Goal: Information Seeking & Learning: Check status

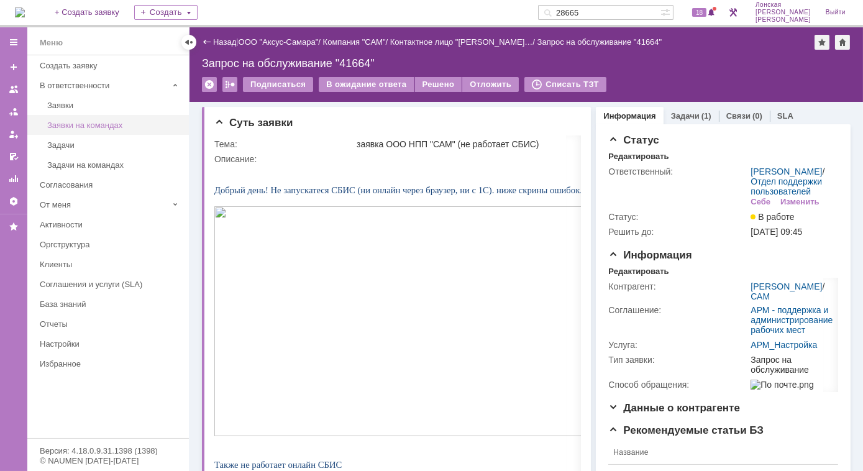
drag, startPoint x: 0, startPoint y: 0, endPoint x: 114, endPoint y: 132, distance: 173.9
click at [114, 132] on link "Заявки на командах" at bounding box center [114, 125] width 144 height 19
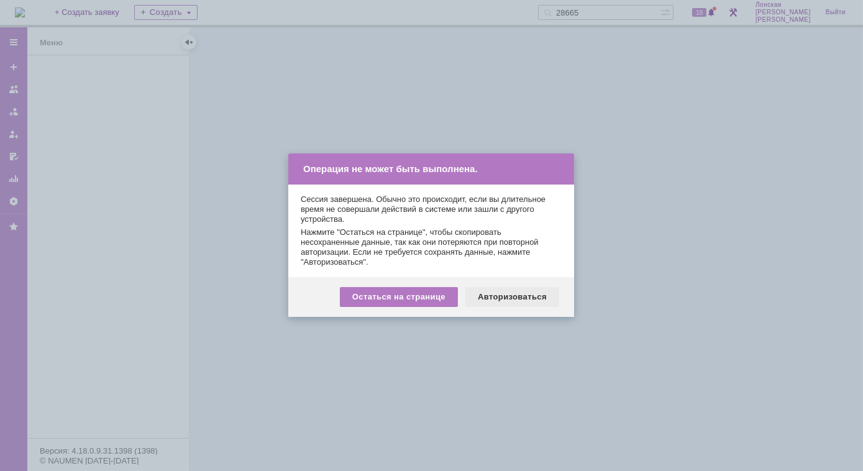
click at [487, 301] on div "Авторизоваться" at bounding box center [512, 297] width 94 height 20
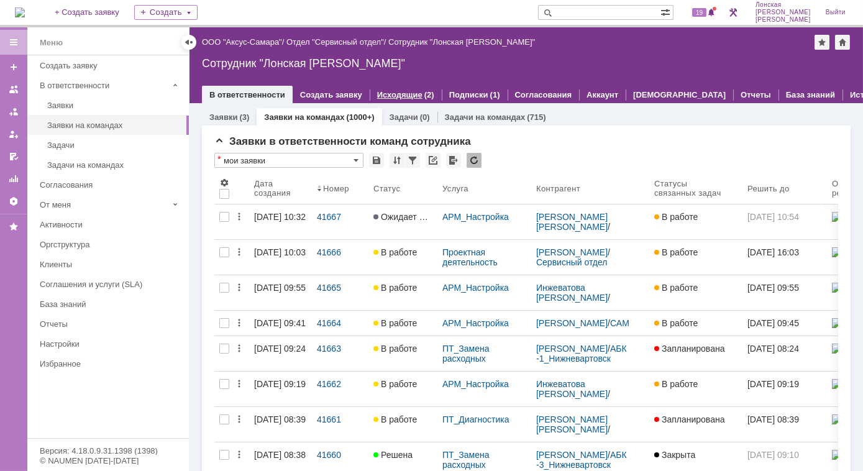
click at [391, 90] on link "Исходящие" at bounding box center [399, 94] width 45 height 9
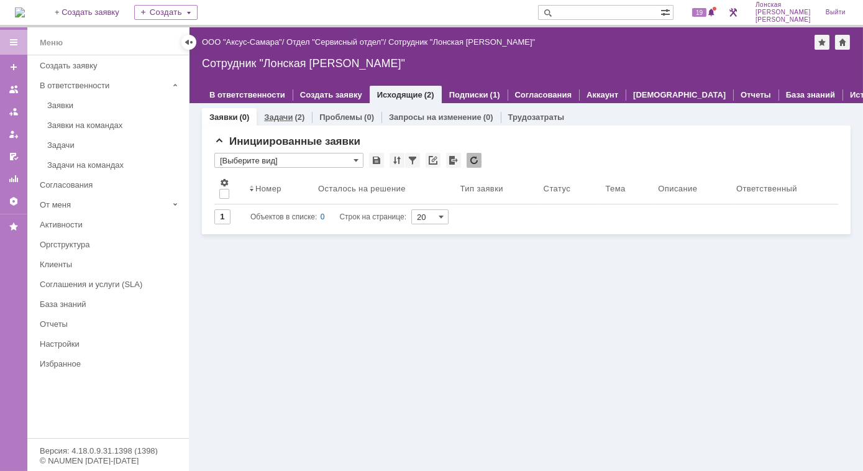
click at [286, 119] on link "Задачи" at bounding box center [278, 116] width 29 height 9
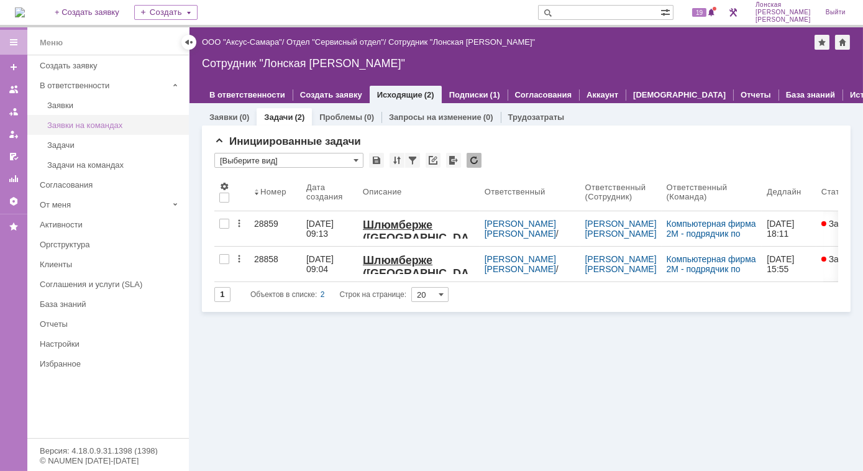
click at [111, 125] on div "Заявки на командах" at bounding box center [114, 124] width 134 height 9
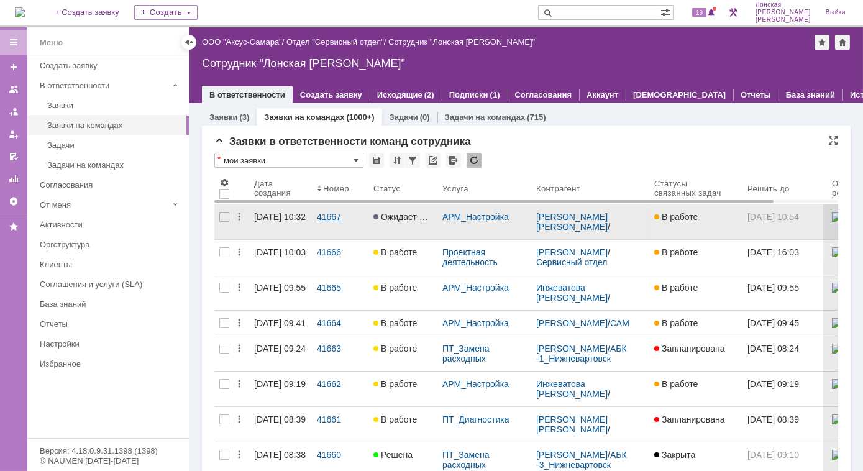
click at [328, 217] on div "41667" at bounding box center [340, 217] width 47 height 10
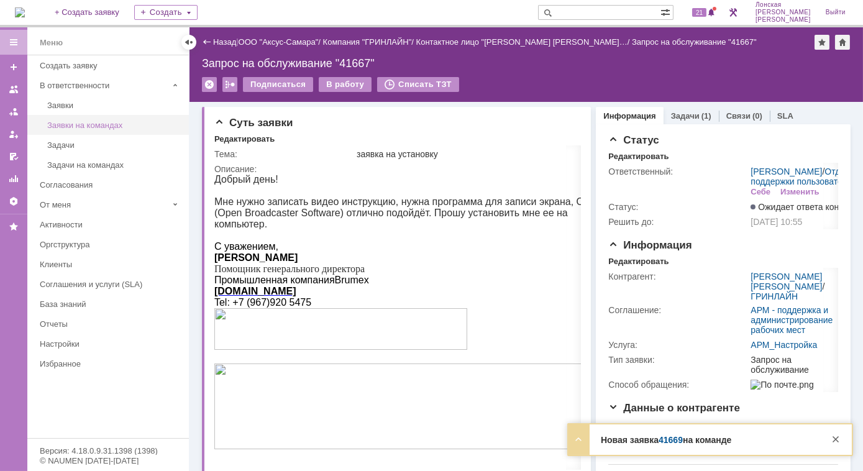
click at [93, 125] on div "Заявки на командах" at bounding box center [114, 124] width 134 height 9
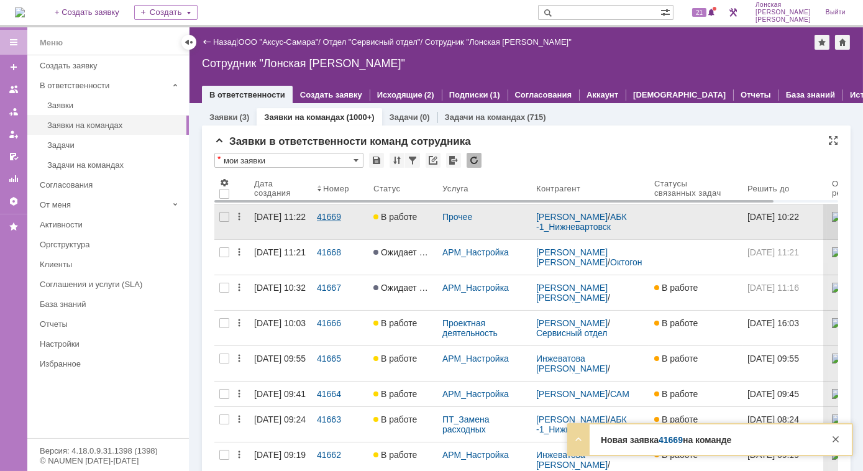
click at [321, 212] on div "41669" at bounding box center [340, 217] width 47 height 10
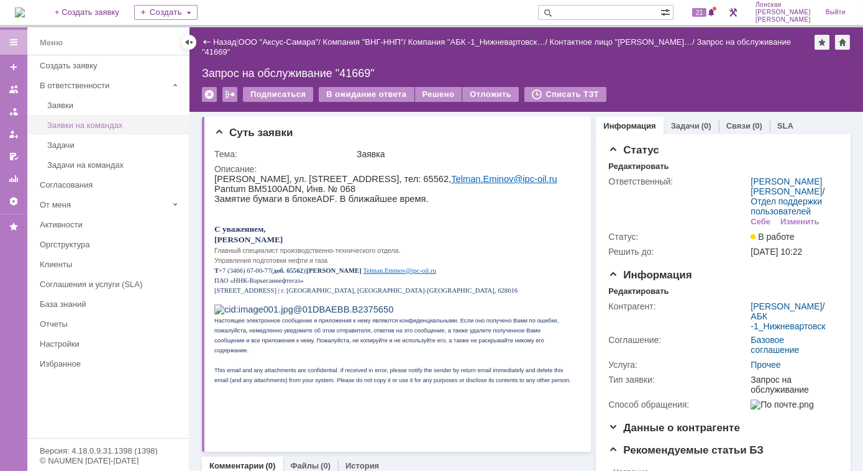
click at [86, 124] on div "Заявки на командах" at bounding box center [114, 124] width 134 height 9
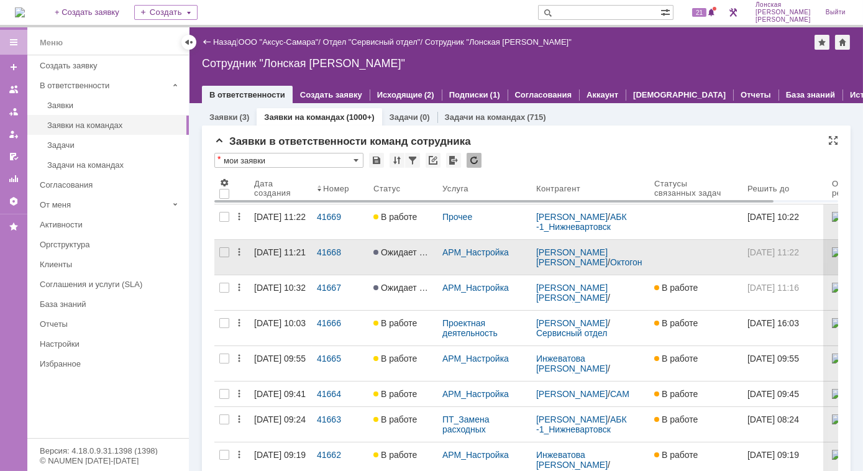
click at [394, 251] on span "Ожидает ответа контрагента" at bounding box center [434, 252] width 123 height 10
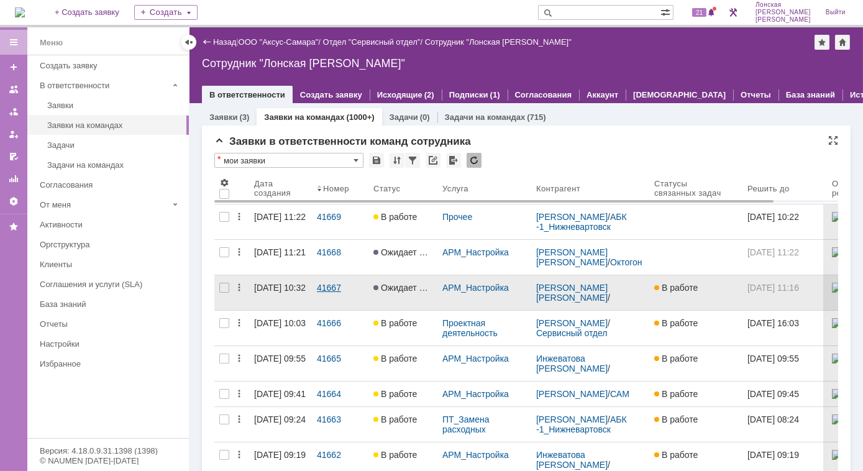
click at [333, 285] on div "41667" at bounding box center [340, 288] width 47 height 10
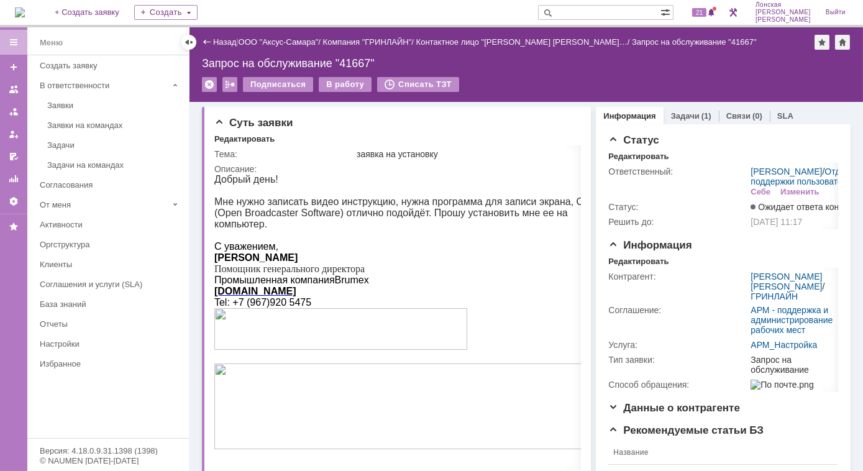
click at [89, 122] on div "Заявки на командах" at bounding box center [114, 124] width 134 height 9
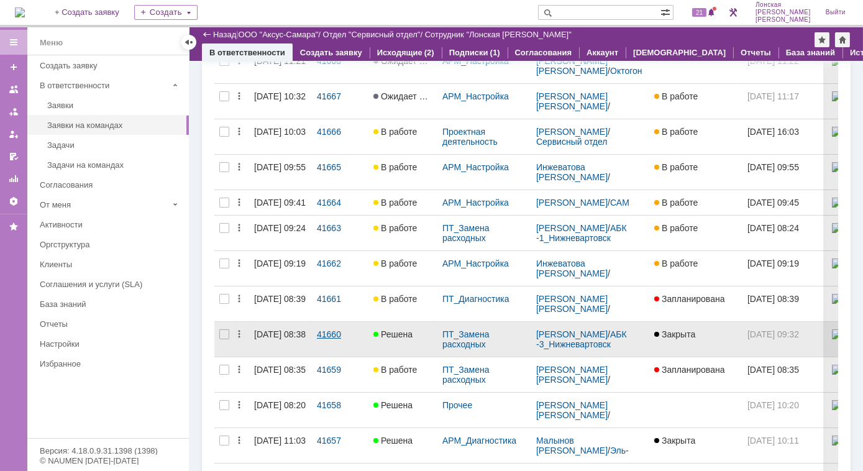
scroll to position [169, 0]
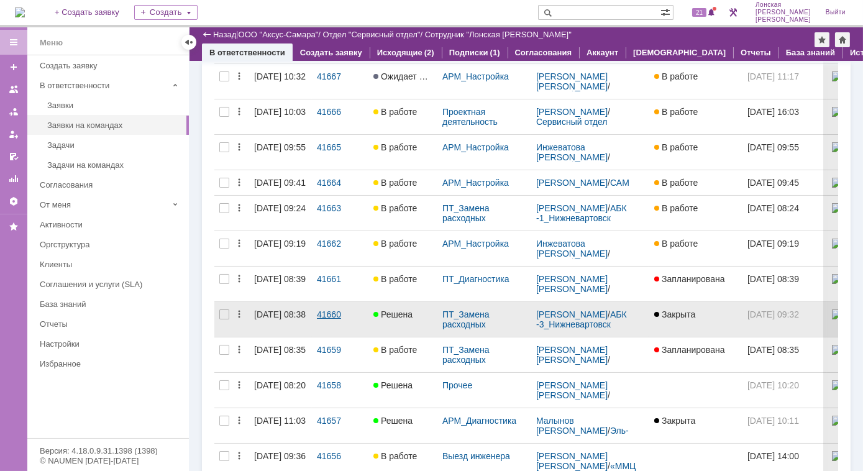
click at [325, 319] on div "41660" at bounding box center [340, 314] width 47 height 10
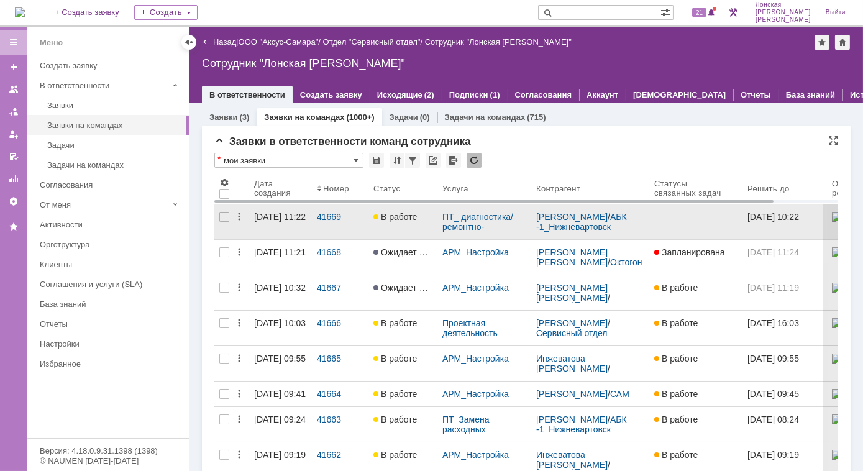
click at [326, 216] on div "41669" at bounding box center [340, 217] width 47 height 10
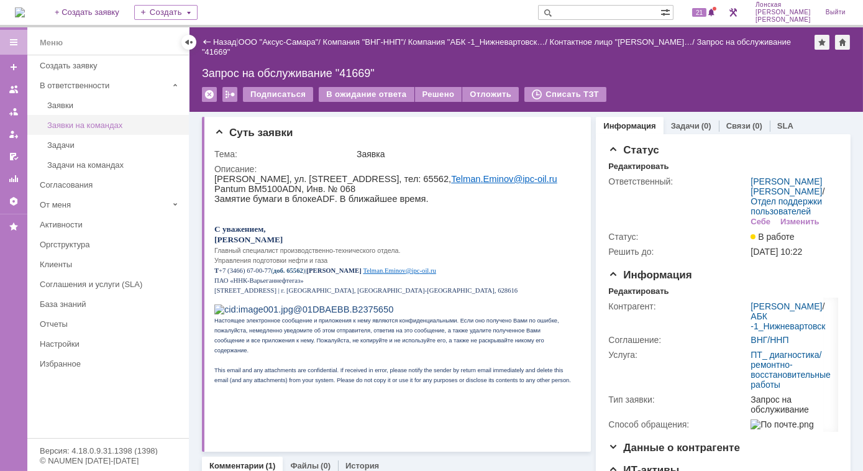
click at [102, 118] on link "Заявки на командах" at bounding box center [114, 125] width 144 height 19
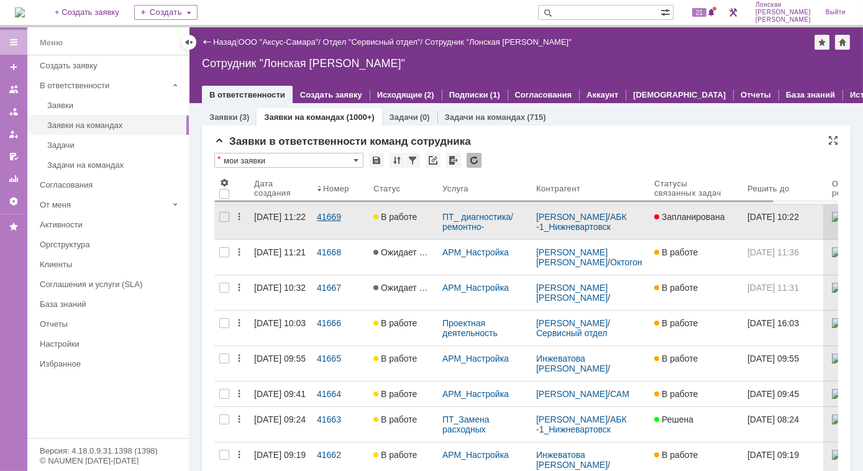
click at [337, 218] on div "41669" at bounding box center [340, 217] width 47 height 10
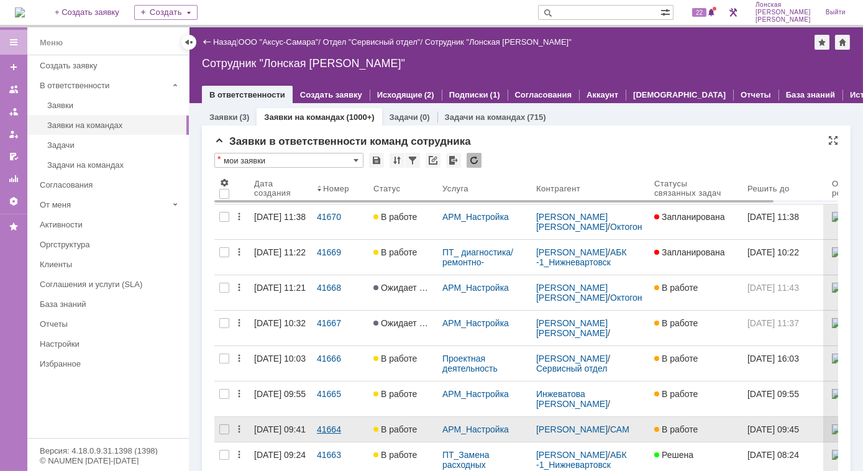
click at [332, 418] on link "41664" at bounding box center [340, 429] width 57 height 25
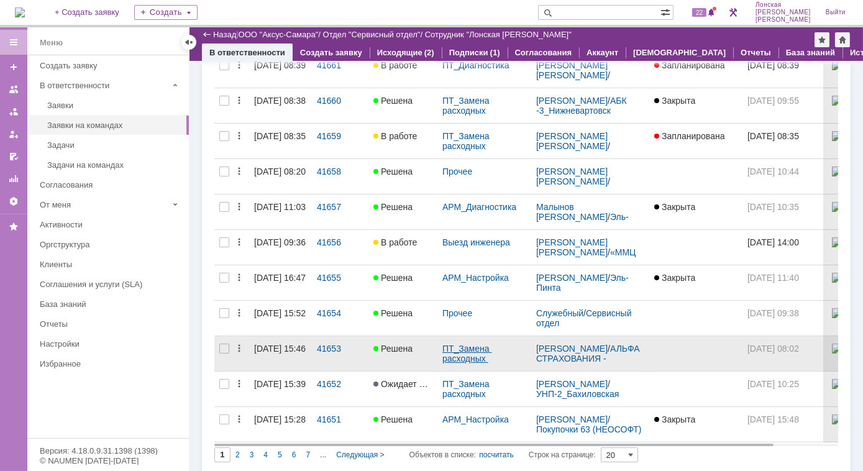
scroll to position [430, 0]
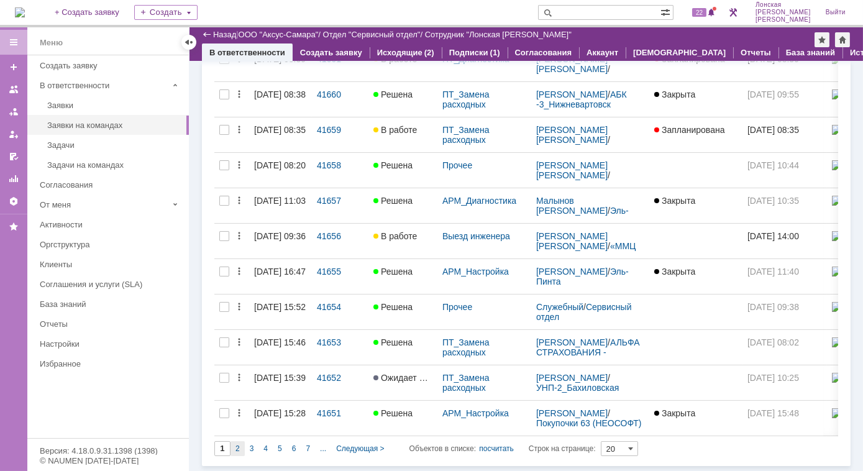
click at [238, 451] on span "2" at bounding box center [237, 448] width 4 height 9
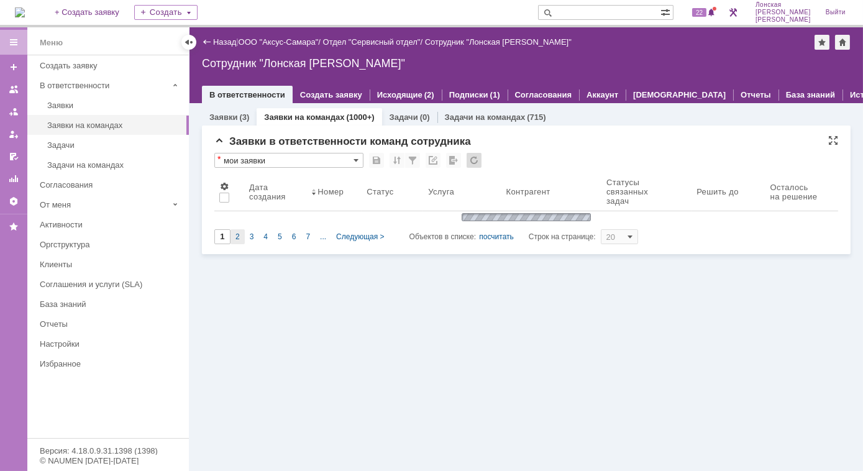
scroll to position [0, 0]
type input "2"
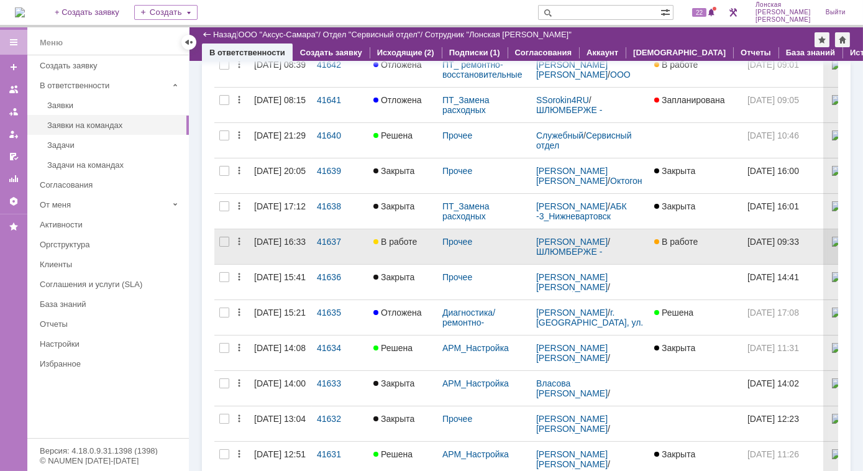
scroll to position [430, 0]
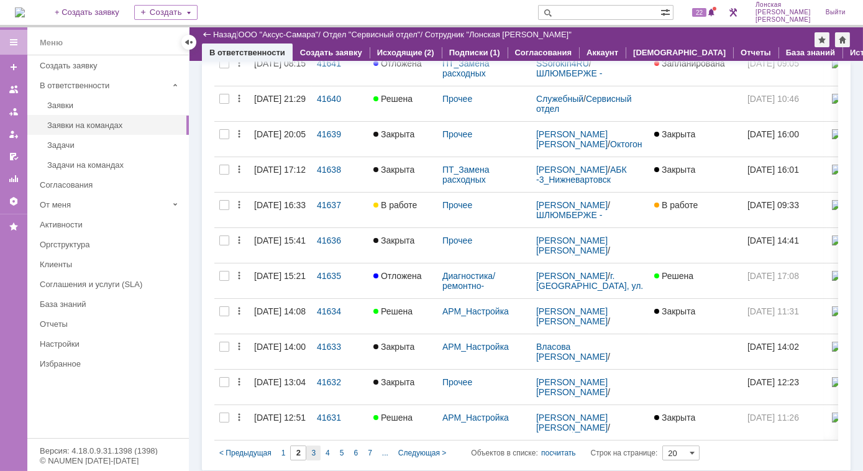
click at [315, 451] on div "3" at bounding box center [313, 452] width 14 height 15
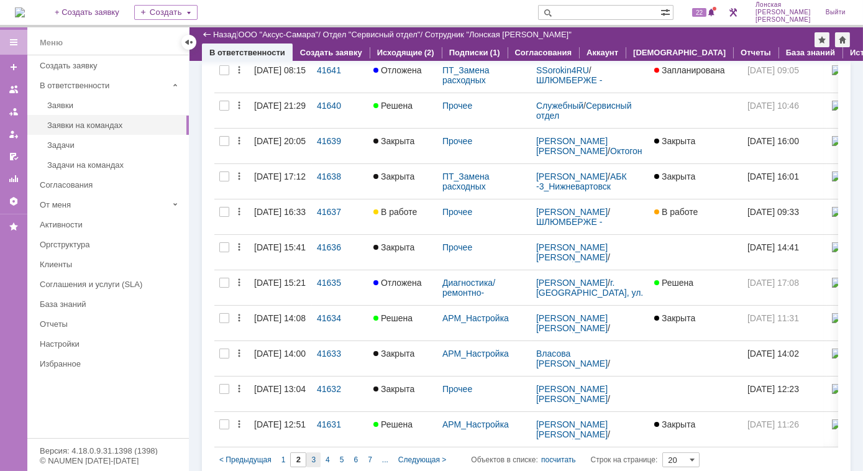
scroll to position [0, 0]
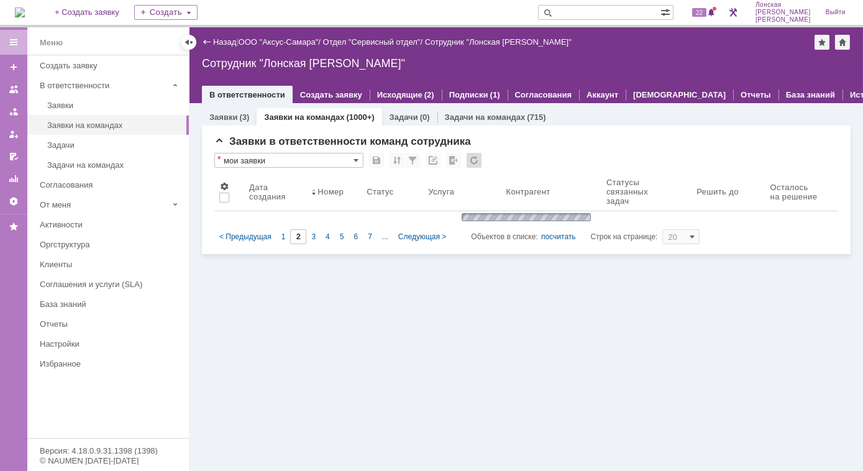
type input "3"
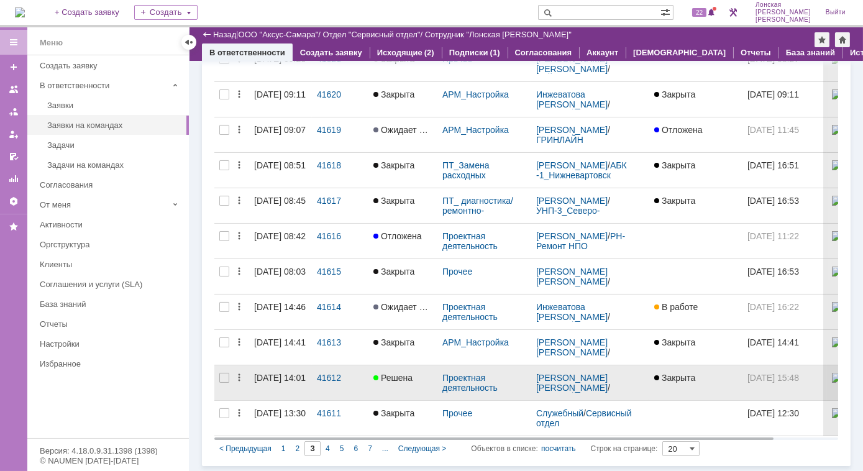
scroll to position [430, 0]
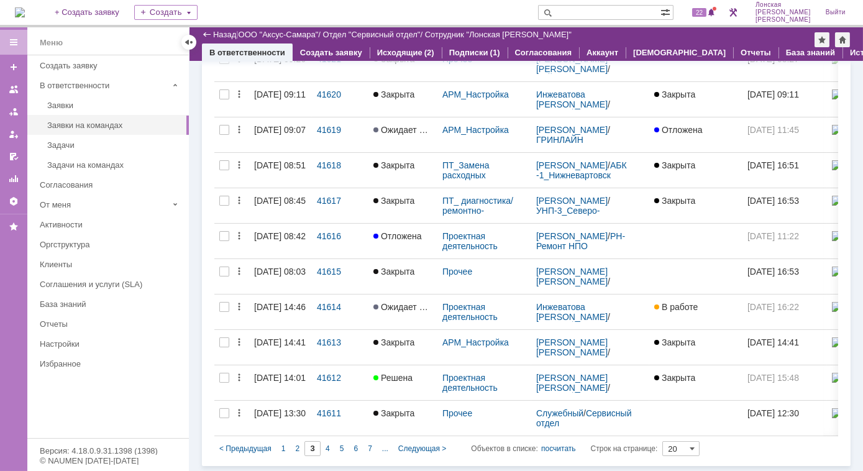
click at [332, 450] on div "4" at bounding box center [327, 448] width 14 height 15
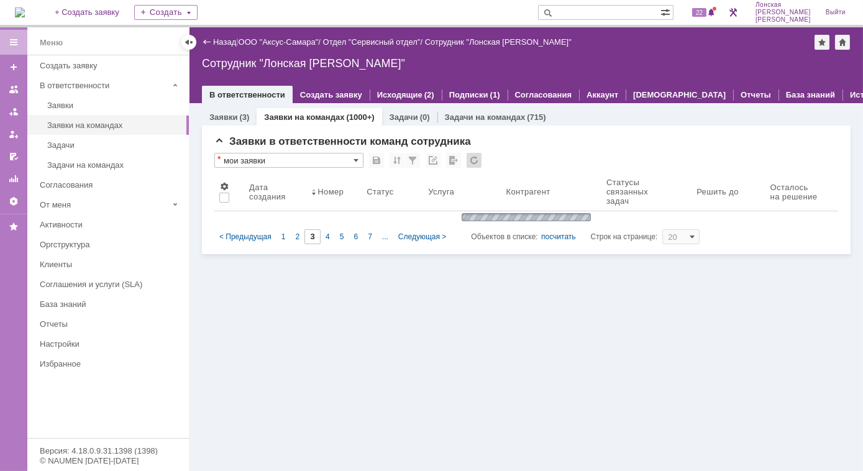
scroll to position [0, 0]
type input "4"
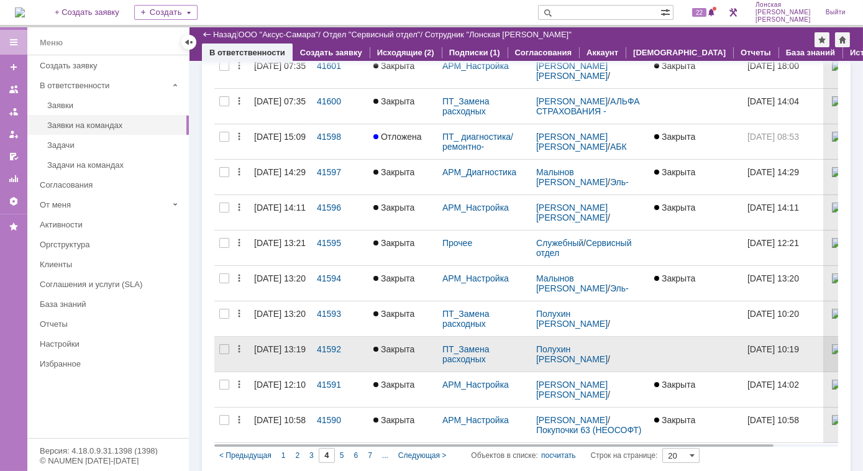
scroll to position [430, 0]
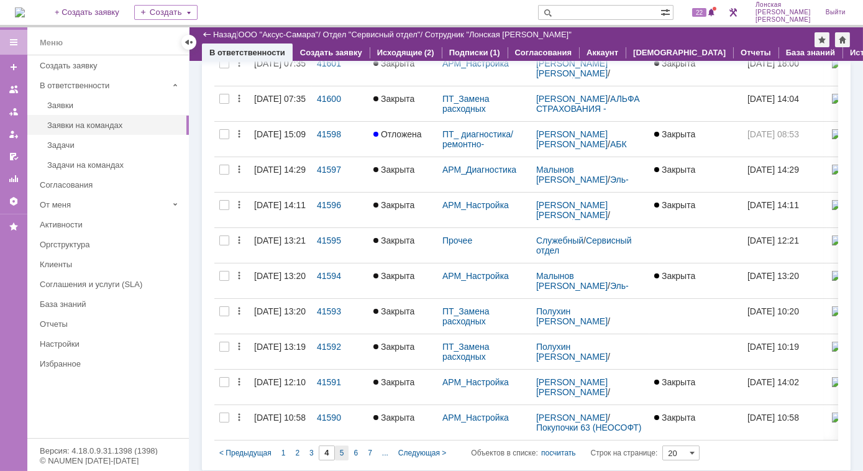
click at [344, 448] on div "5" at bounding box center [342, 452] width 14 height 15
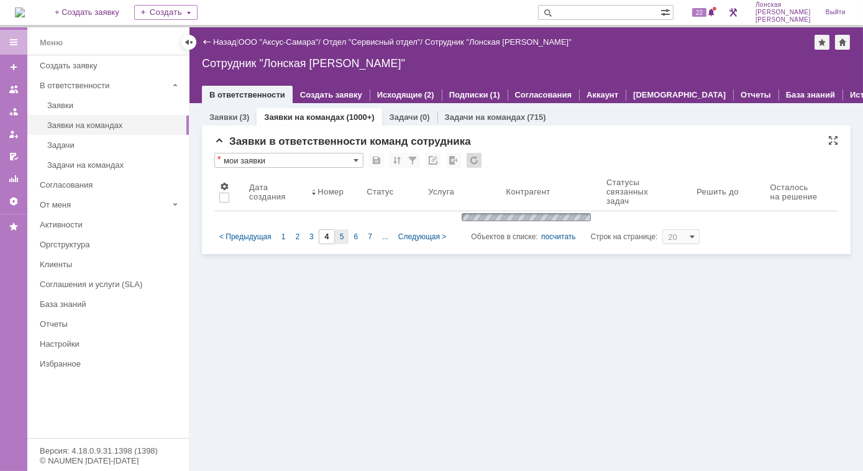
scroll to position [0, 0]
type input "5"
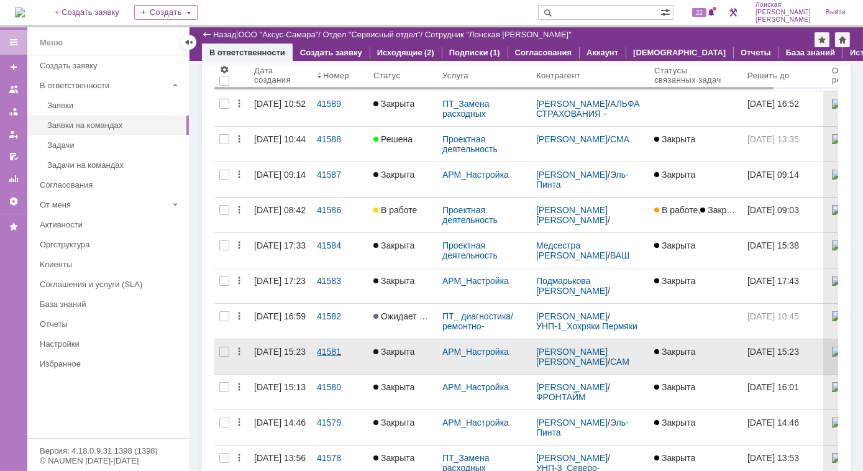
scroll to position [89, 0]
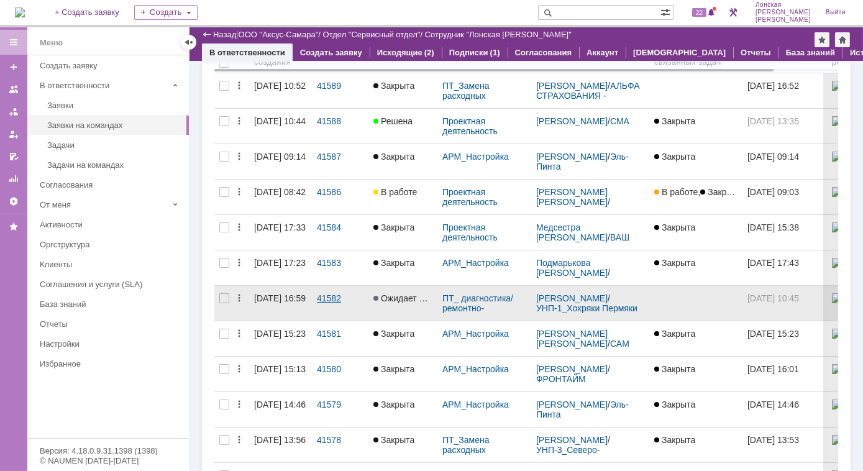
click at [330, 297] on div "41582" at bounding box center [340, 298] width 47 height 10
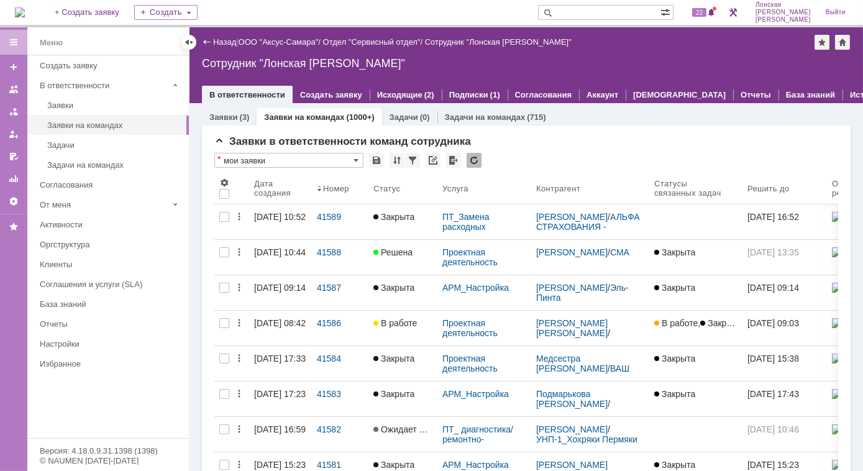
click at [315, 116] on link "Заявки на командах" at bounding box center [304, 116] width 80 height 9
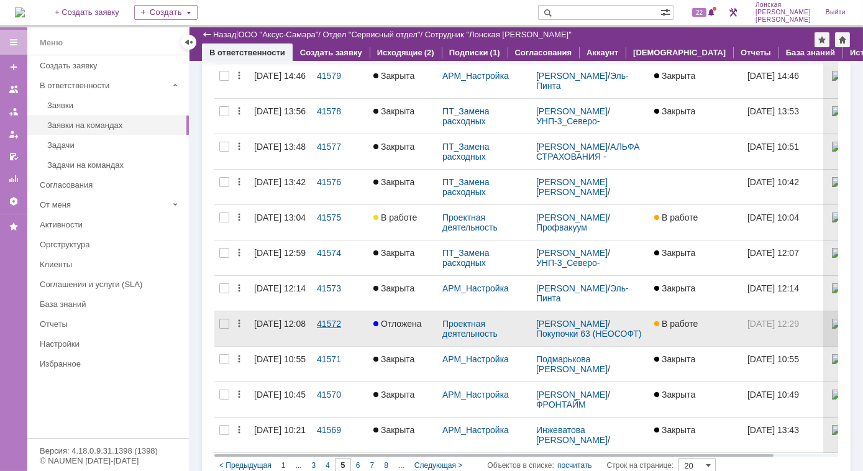
scroll to position [430, 0]
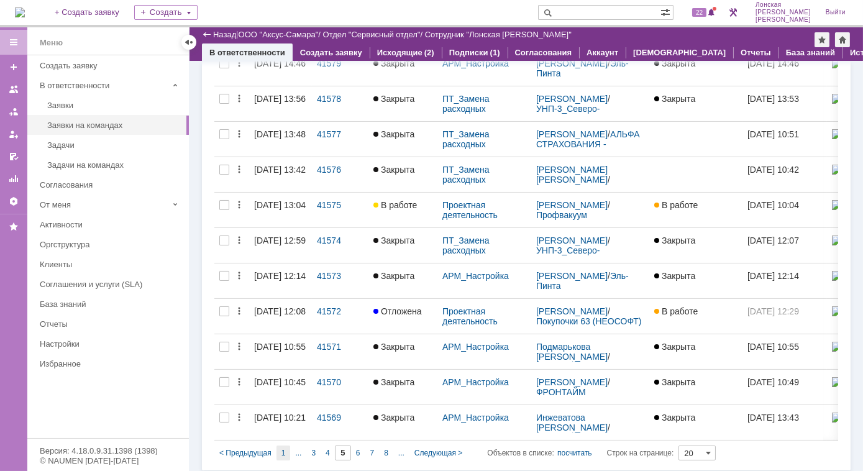
click at [286, 451] on div "1" at bounding box center [283, 452] width 14 height 15
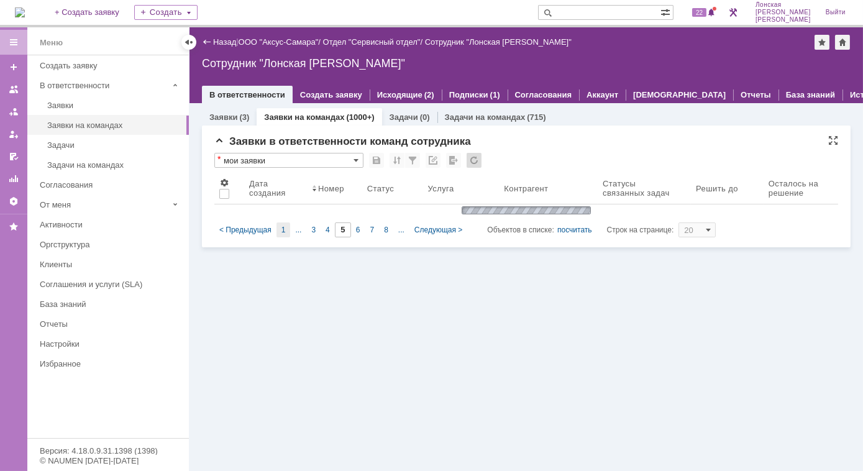
scroll to position [0, 0]
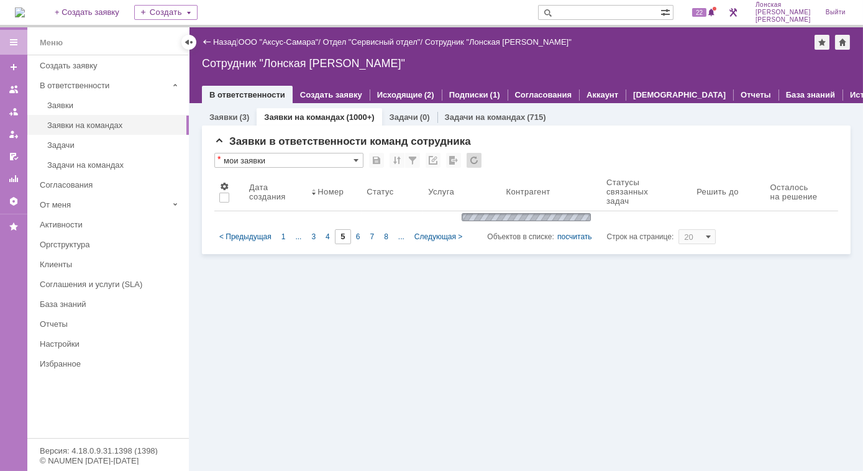
type input "1"
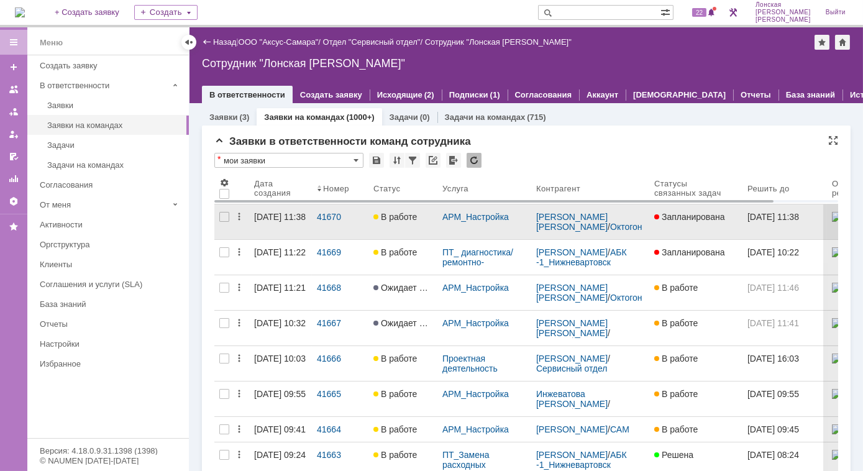
click at [389, 216] on span "В работе" at bounding box center [394, 217] width 43 height 10
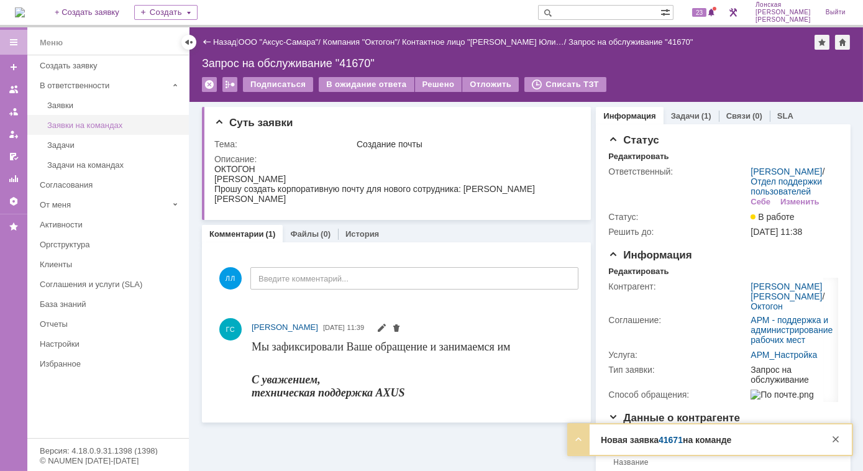
click at [86, 127] on div "Заявки на командах" at bounding box center [114, 124] width 134 height 9
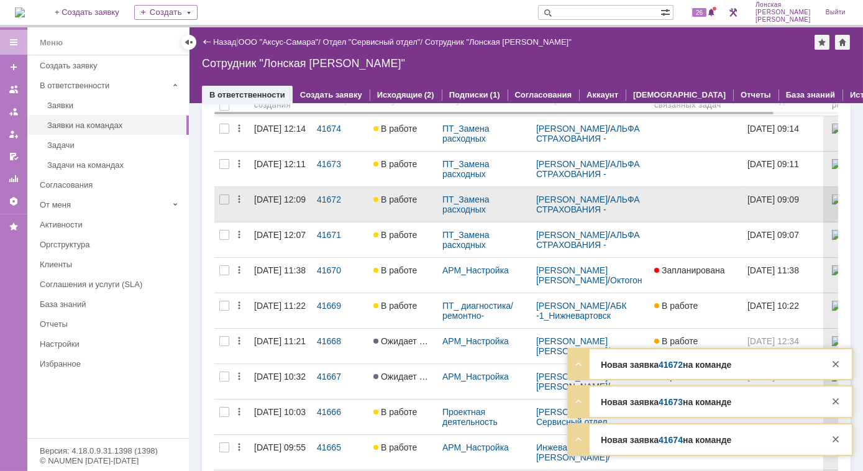
scroll to position [112, 0]
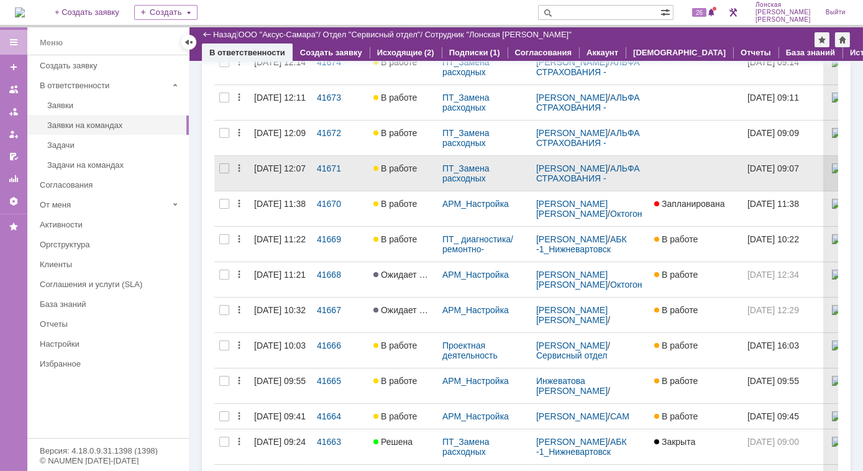
click at [387, 170] on span "В работе" at bounding box center [394, 168] width 43 height 10
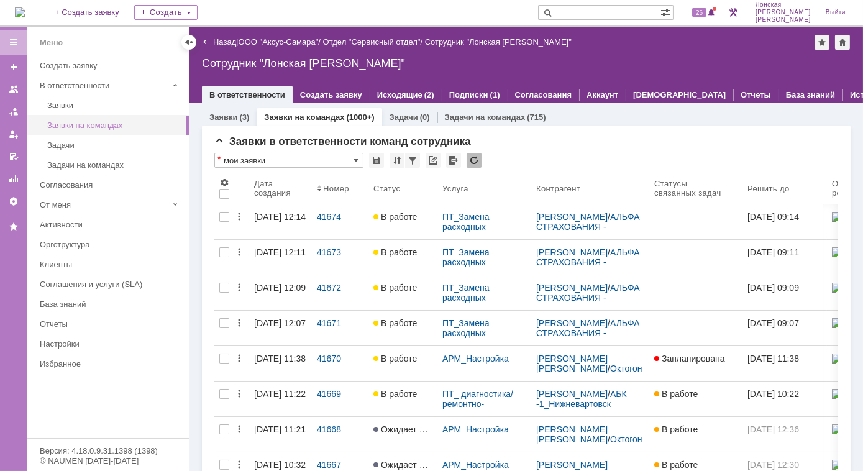
click at [99, 127] on div "Заявки на командах" at bounding box center [114, 124] width 134 height 9
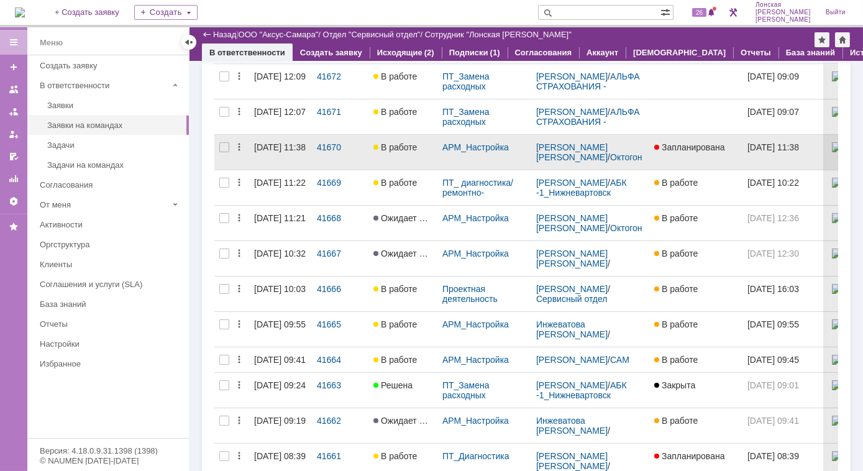
scroll to position [112, 0]
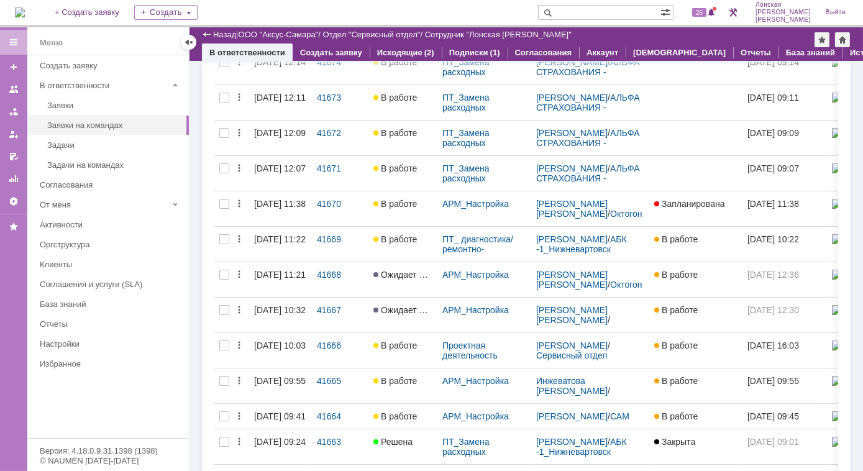
click at [325, 163] on div "41671" at bounding box center [340, 168] width 47 height 10
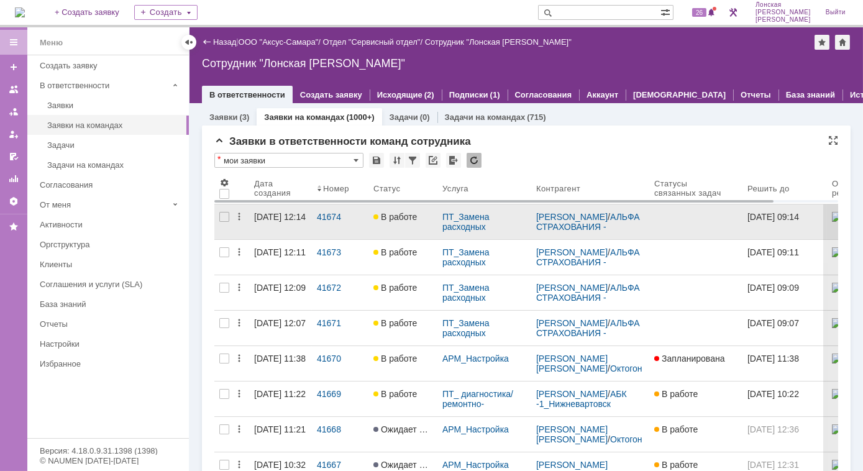
click at [389, 206] on link "В работе" at bounding box center [402, 221] width 69 height 35
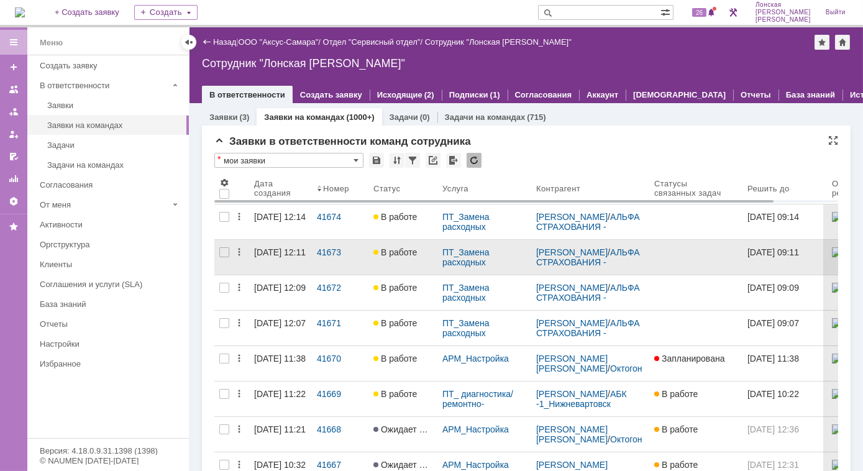
click at [417, 259] on link "В работе" at bounding box center [402, 257] width 69 height 35
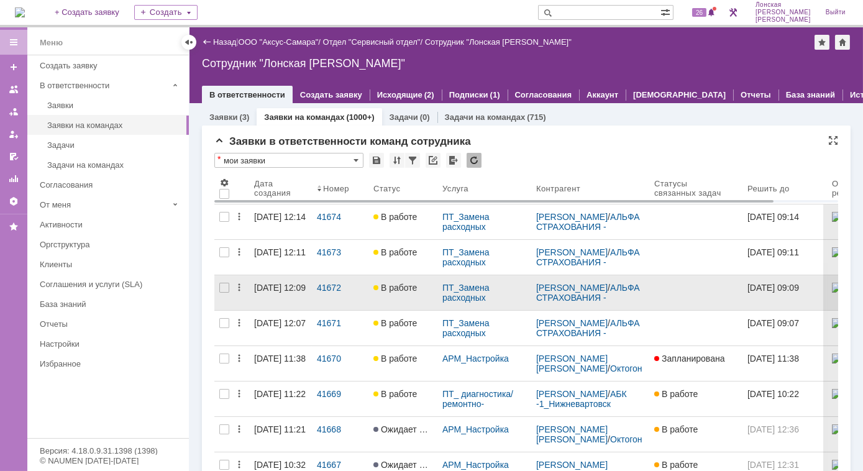
click at [392, 291] on span "В работе" at bounding box center [394, 288] width 43 height 10
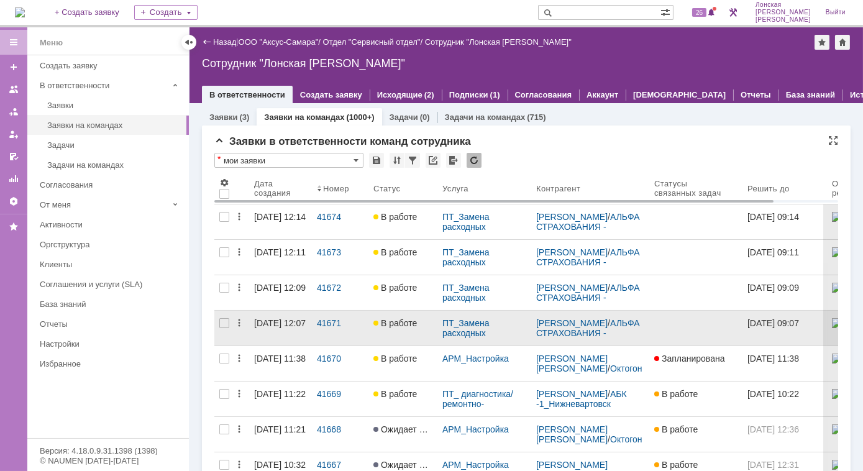
click at [412, 325] on span "В работе" at bounding box center [394, 323] width 43 height 10
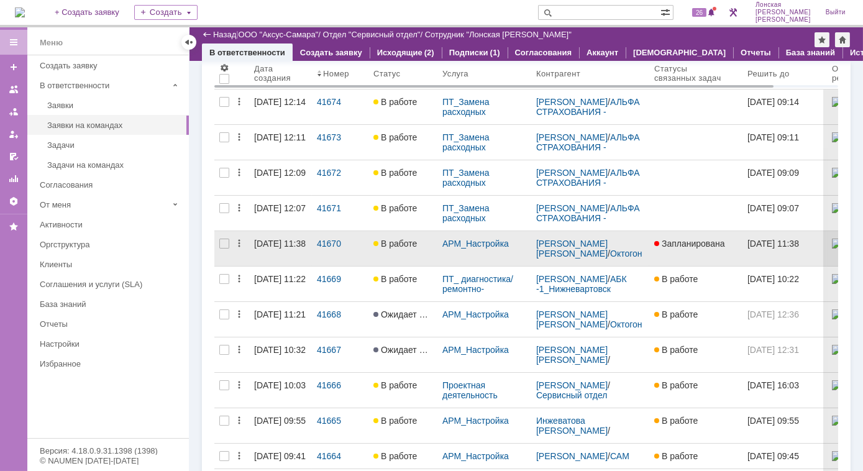
scroll to position [56, 0]
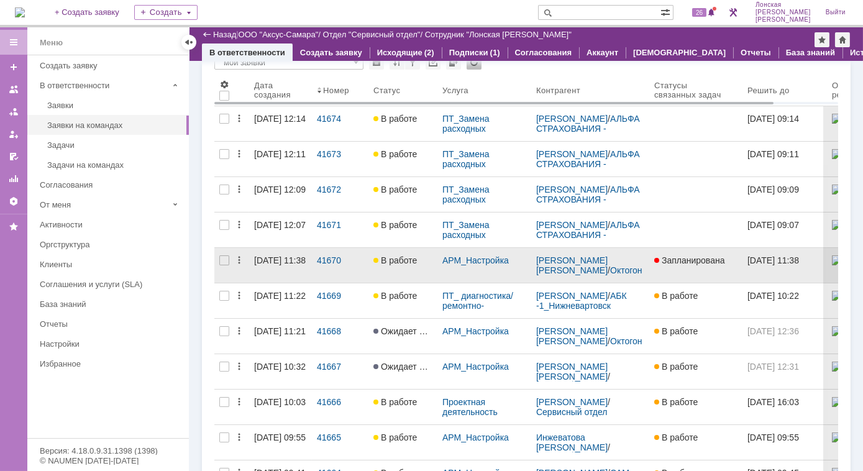
click at [408, 266] on link "В работе" at bounding box center [402, 265] width 69 height 35
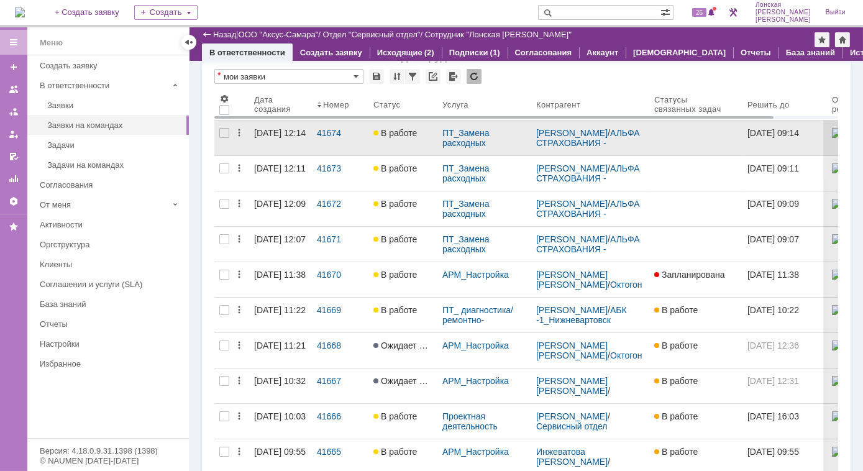
scroll to position [56, 0]
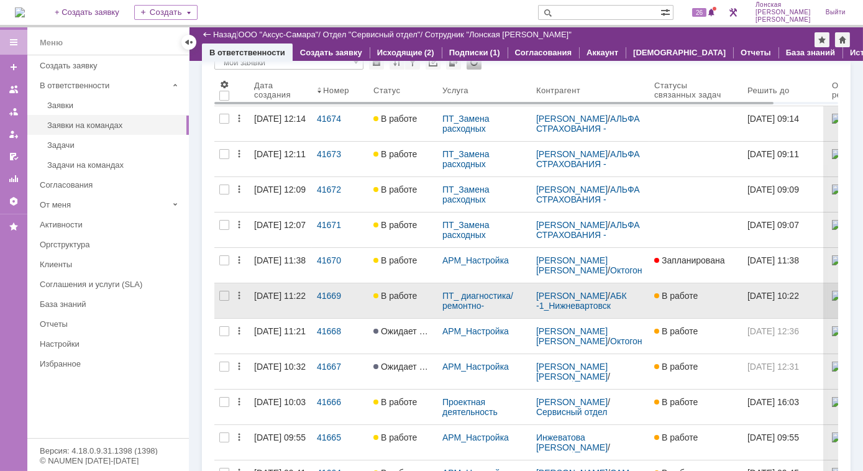
click at [399, 309] on link "В работе" at bounding box center [402, 300] width 69 height 35
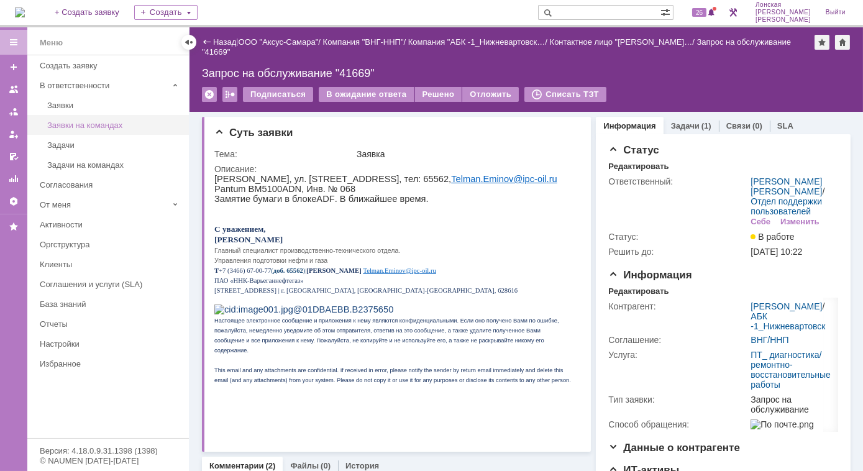
click at [79, 127] on div "Заявки на командах" at bounding box center [114, 124] width 134 height 9
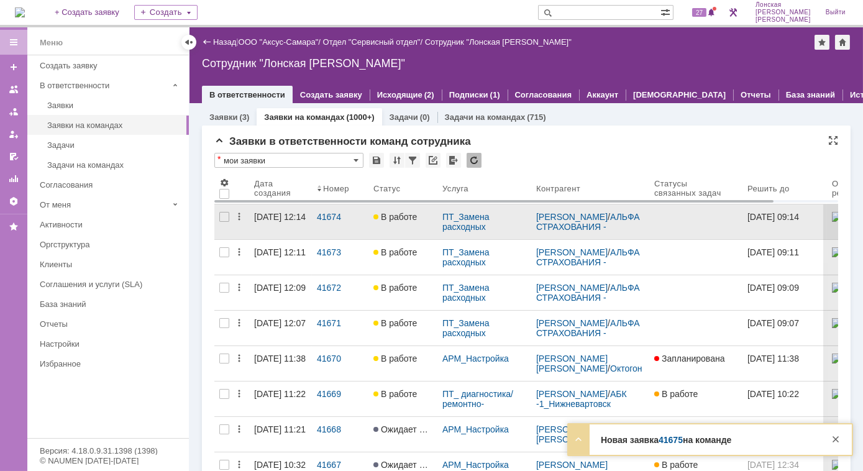
click at [296, 210] on link "08.09.2025 12:14" at bounding box center [280, 221] width 63 height 35
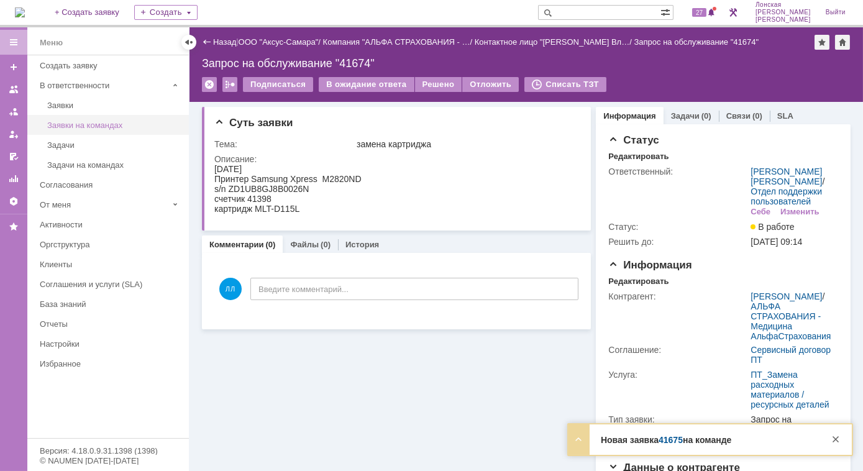
click at [78, 123] on div "Заявки на командах" at bounding box center [114, 124] width 134 height 9
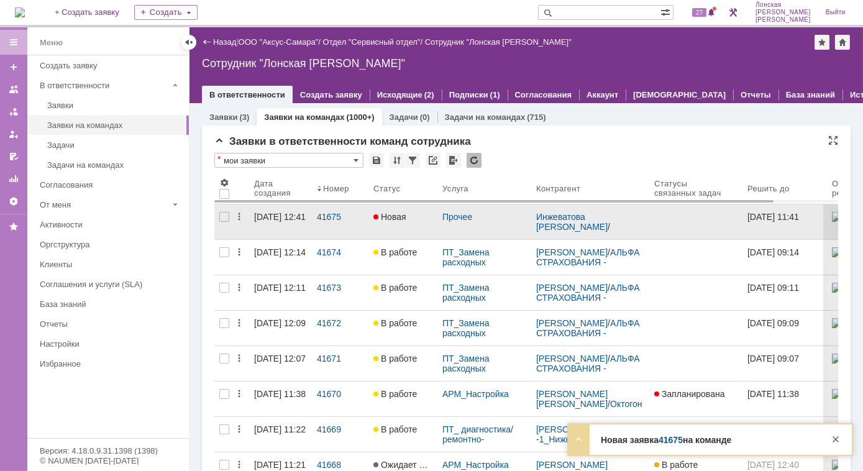
click at [396, 222] on link "Новая" at bounding box center [402, 221] width 69 height 35
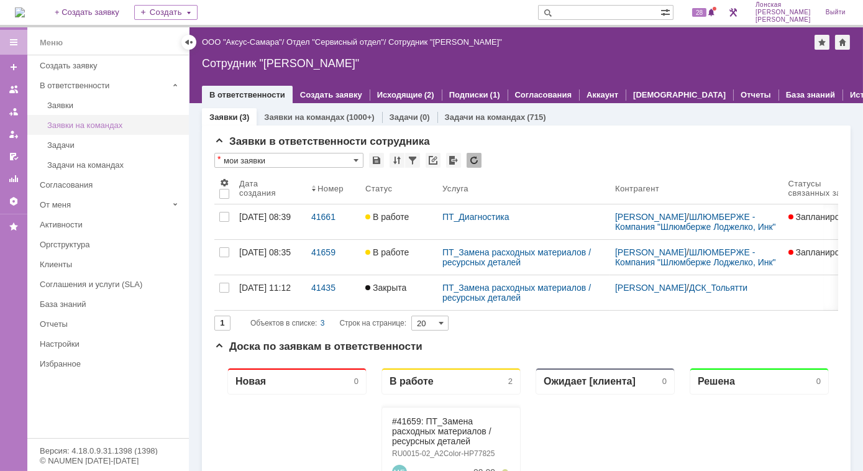
click at [88, 127] on div "Заявки на командах" at bounding box center [114, 124] width 134 height 9
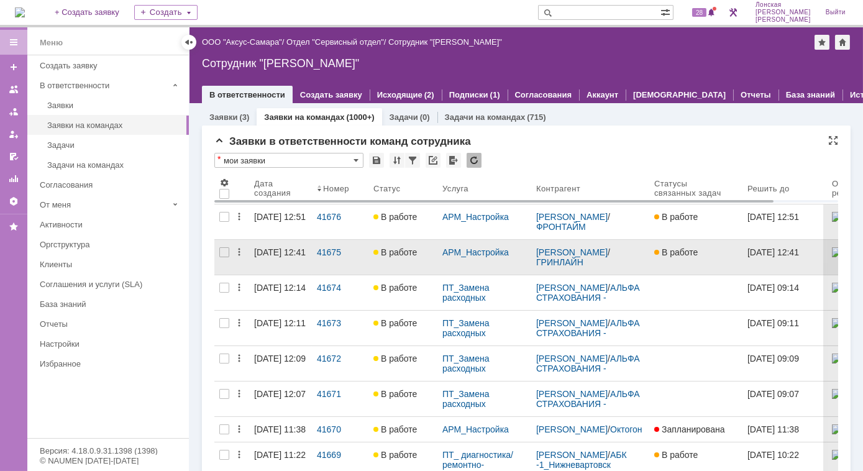
click at [383, 255] on span "В работе" at bounding box center [394, 252] width 43 height 10
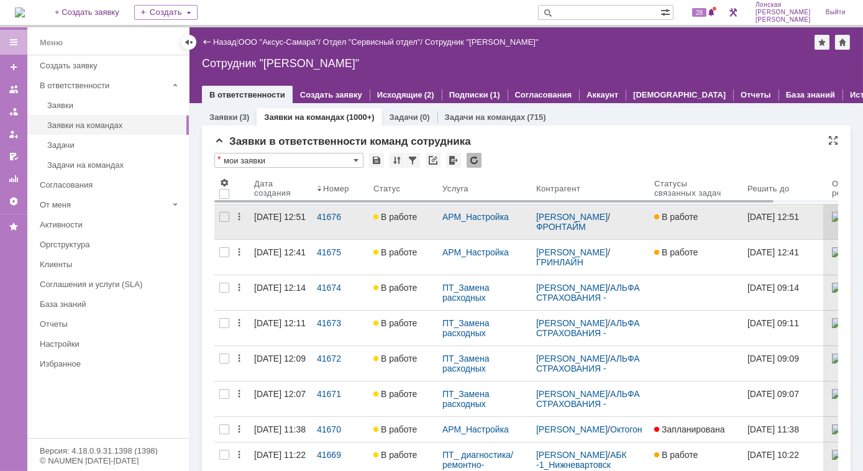
click at [374, 224] on link "В работе" at bounding box center [402, 221] width 69 height 35
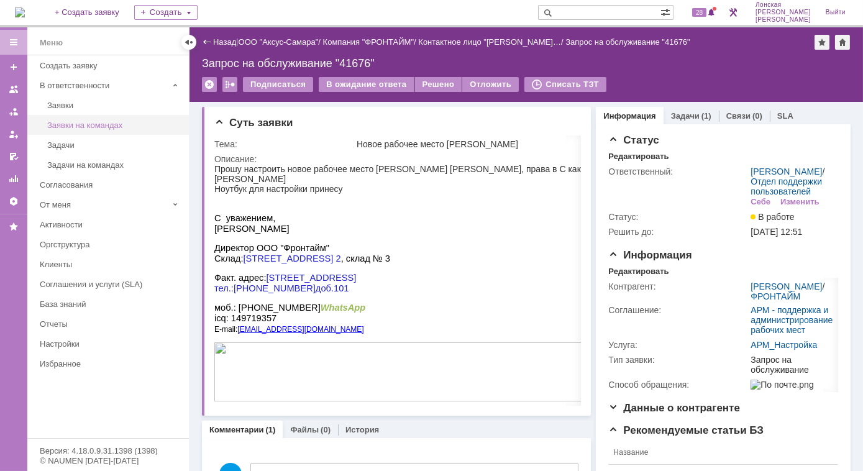
click at [93, 121] on div "Заявки на командах" at bounding box center [114, 124] width 134 height 9
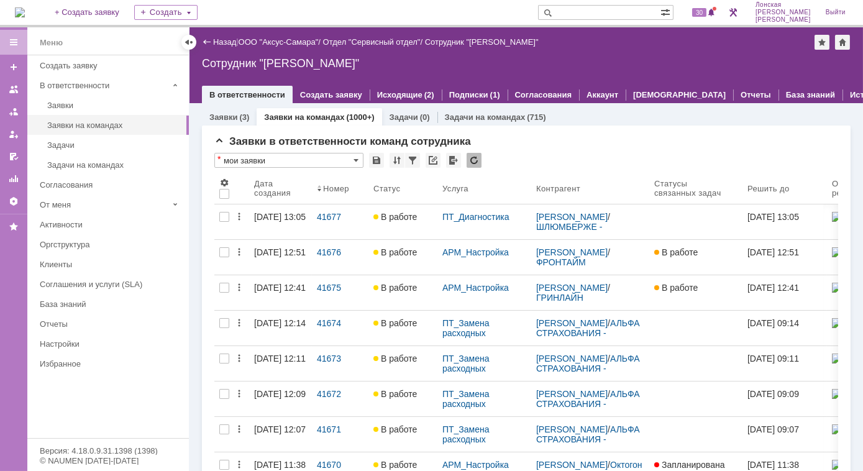
click at [248, 29] on div "На домашнюю + Создать заявку Создать 30 Лонская Лариса Вячеславовна Выйти Меню …" at bounding box center [431, 235] width 863 height 471
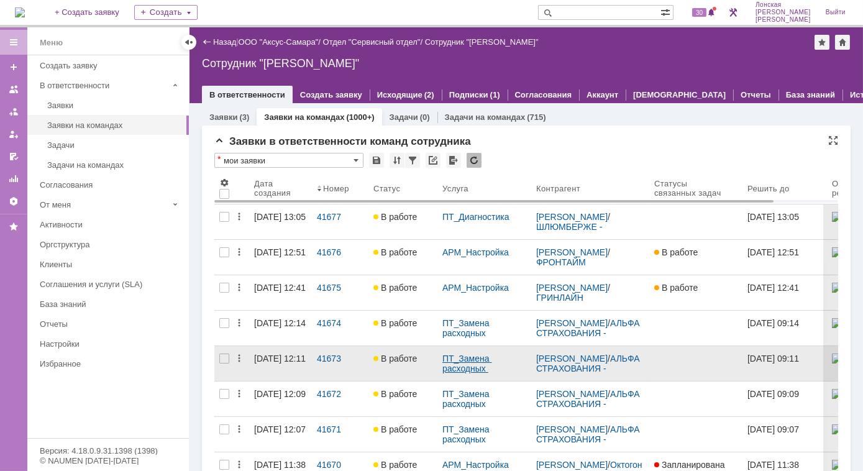
click at [448, 360] on link "ПТ_Замена расходных материалов / ресурсных деталей" at bounding box center [481, 373] width 78 height 40
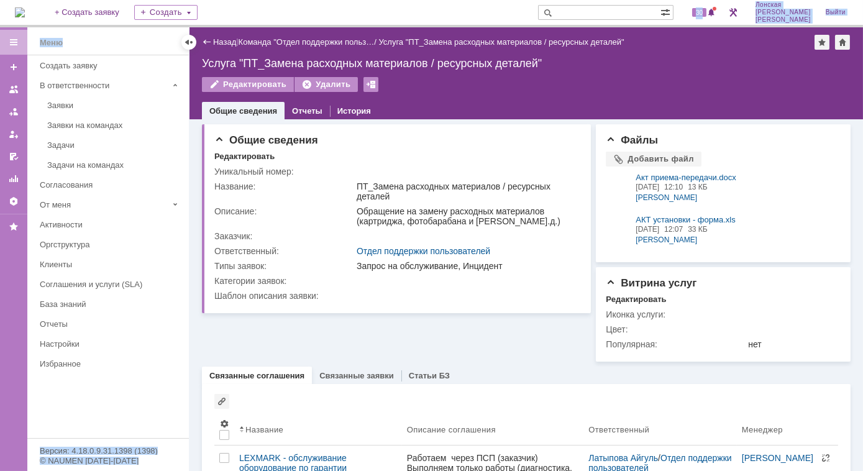
click at [55, 450] on div "Версия: 4.18.0.9.31.1398 (1398)" at bounding box center [108, 450] width 137 height 8
click at [280, 37] on link "Команда "Отдел поддержки польз…" at bounding box center [306, 41] width 136 height 9
